Goal: Answer question/provide support

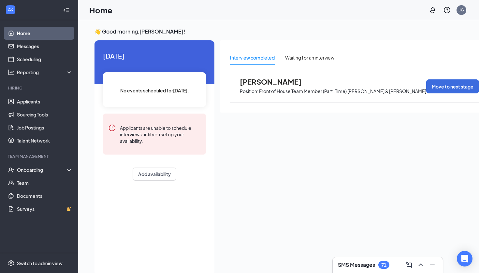
click at [374, 273] on div "SMS Messages 71" at bounding box center [387, 265] width 111 height 16
click at [372, 264] on h3 "SMS Messages" at bounding box center [356, 265] width 37 height 7
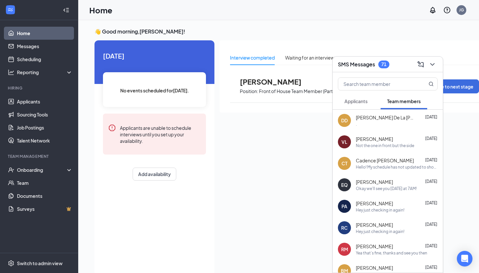
click at [350, 102] on span "Applicants" at bounding box center [355, 101] width 23 height 6
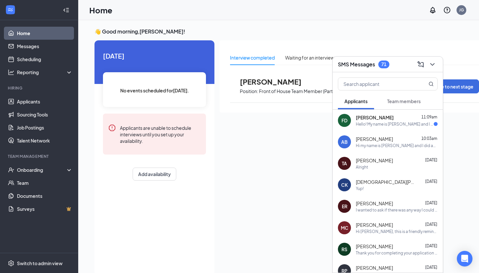
click at [386, 125] on div "Hello! My name is [PERSON_NAME] and I applied a couple days ago for a FOH posit…" at bounding box center [395, 125] width 78 height 6
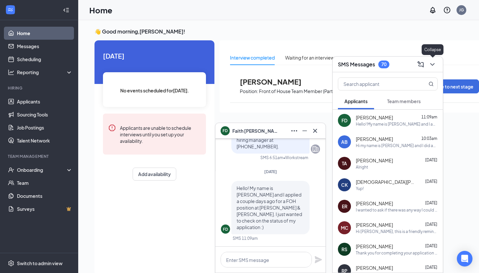
click at [430, 65] on icon "ChevronDown" at bounding box center [433, 65] width 8 height 8
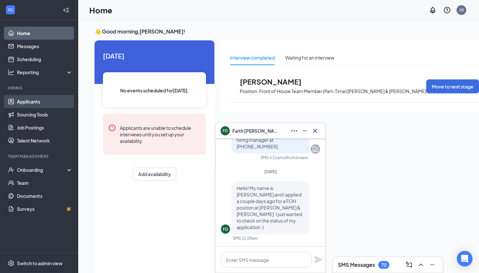
click at [27, 103] on link "Applicants" at bounding box center [45, 101] width 56 height 13
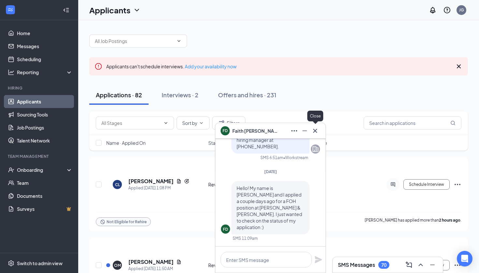
click at [315, 132] on icon "Cross" at bounding box center [315, 131] width 8 height 8
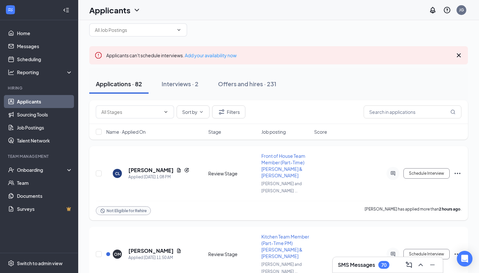
scroll to position [13, 0]
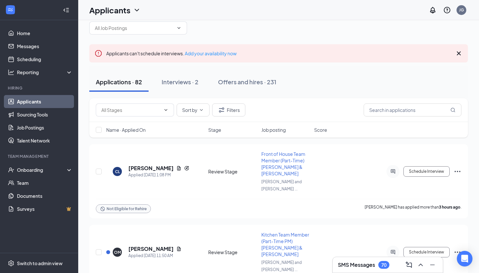
click at [398, 266] on div "SMS Messages 70" at bounding box center [388, 265] width 100 height 10
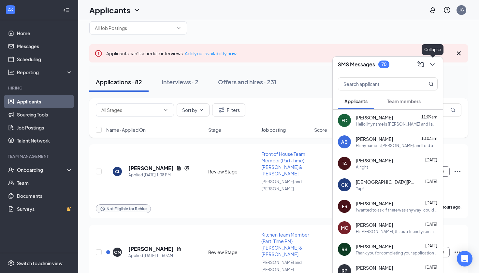
click at [436, 66] on button at bounding box center [432, 64] width 10 height 10
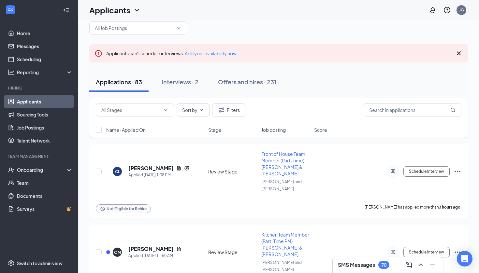
click at [363, 258] on div "SMS Messages 70" at bounding box center [388, 265] width 110 height 16
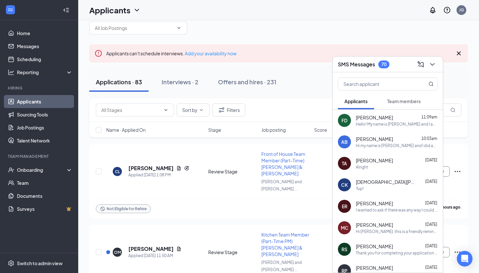
click at [406, 99] on span "Team members" at bounding box center [404, 101] width 34 height 6
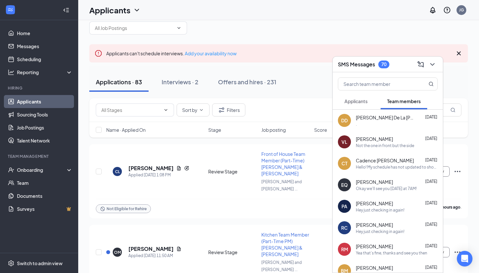
click at [352, 106] on button "Applicants" at bounding box center [356, 101] width 36 height 16
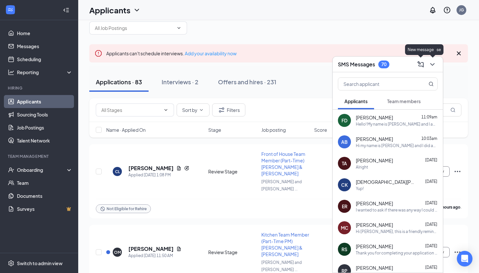
click at [433, 65] on icon "ChevronDown" at bounding box center [432, 64] width 4 height 3
